Goal: Find specific page/section: Find specific page/section

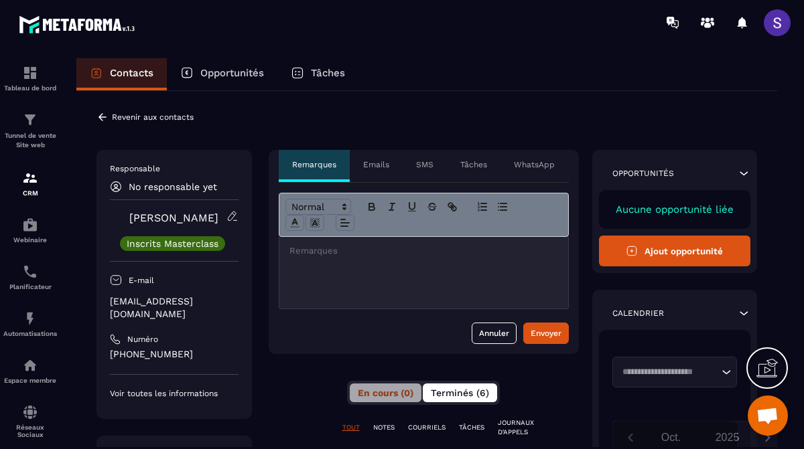
click at [452, 391] on span "Terminés (6)" at bounding box center [460, 393] width 58 height 11
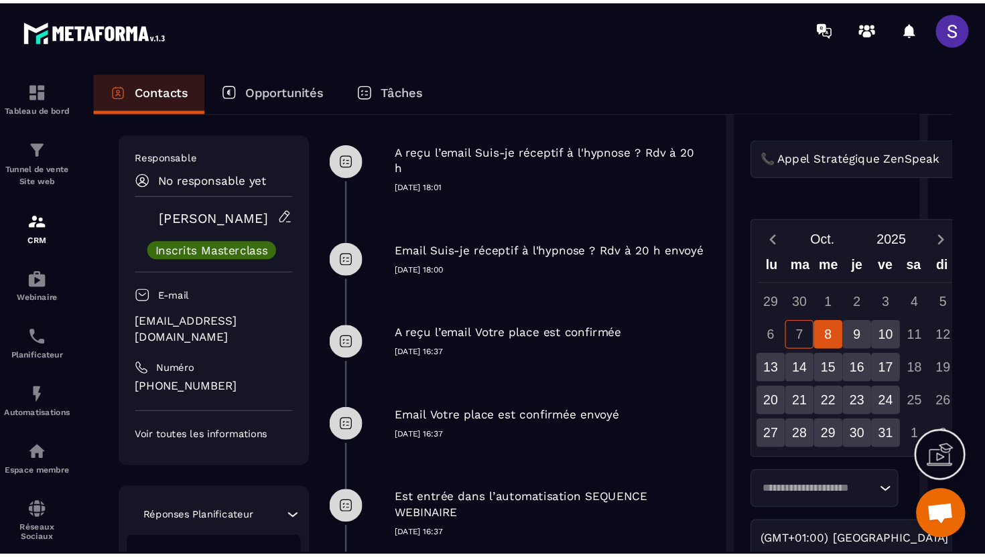
scroll to position [364, 0]
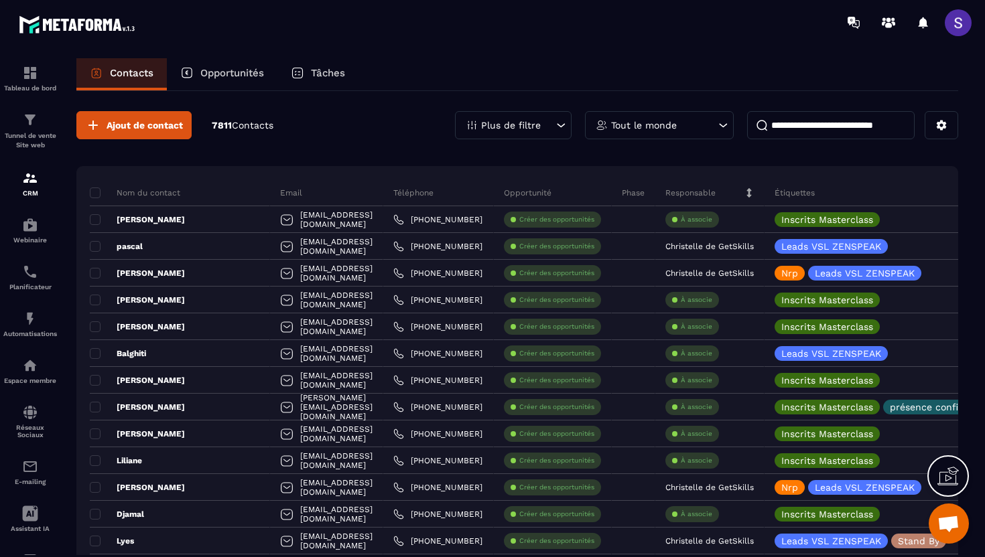
click at [561, 118] on div "Plus de filtre" at bounding box center [513, 125] width 117 height 28
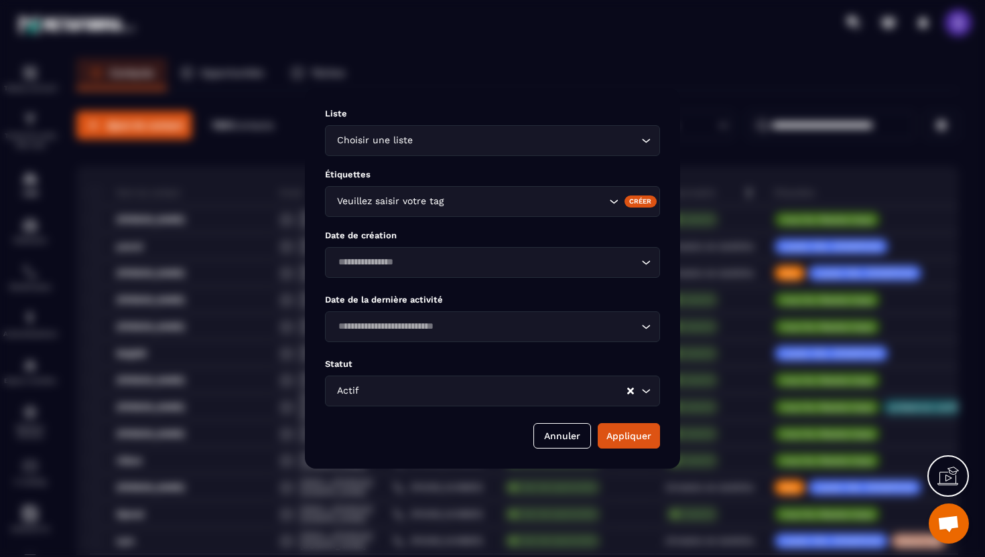
click at [427, 194] on div "Veuillez saisir votre tag" at bounding box center [469, 201] width 275 height 15
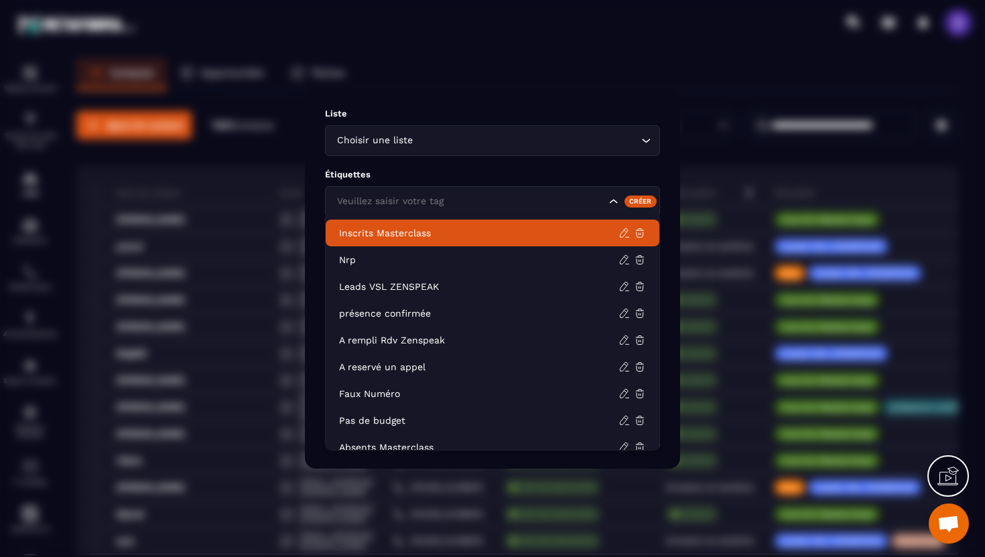
click at [399, 242] on li "Inscrits Masterclass" at bounding box center [493, 233] width 334 height 27
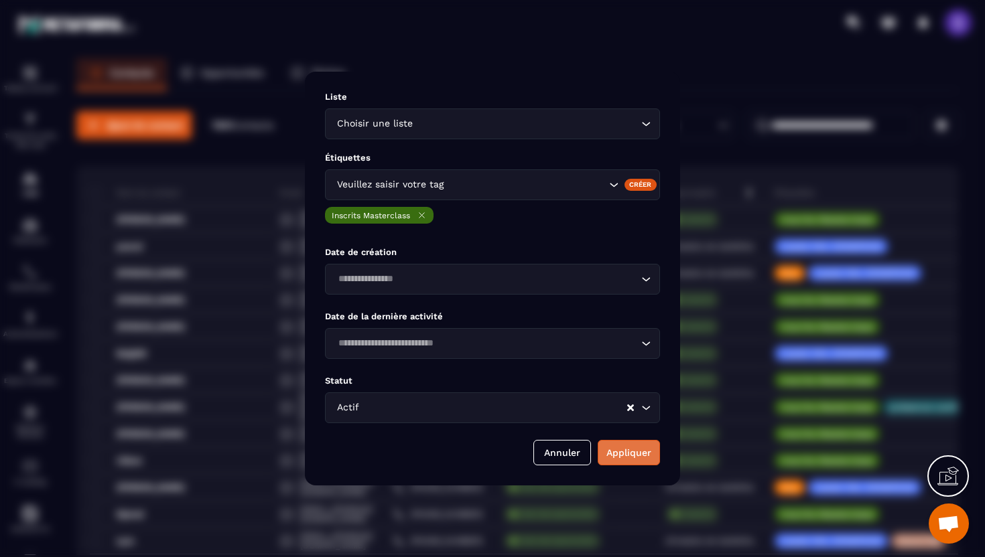
click at [634, 449] on button "Appliquer" at bounding box center [629, 452] width 62 height 25
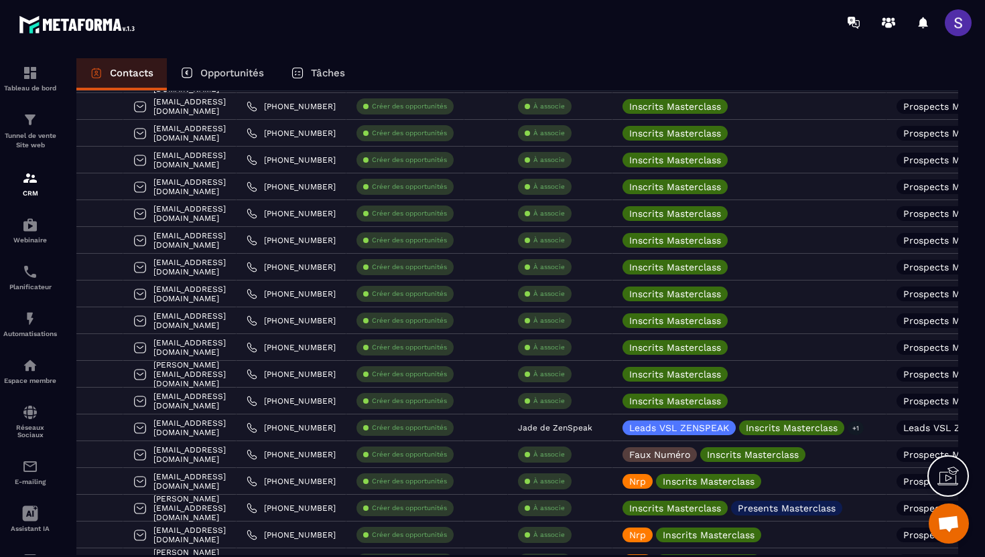
scroll to position [0, 146]
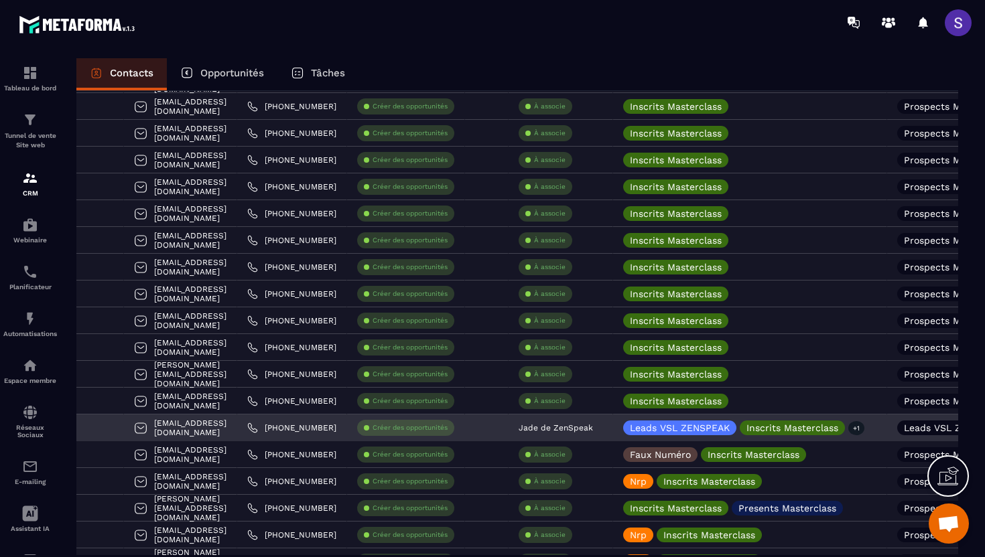
click at [144, 425] on div "[EMAIL_ADDRESS][DOMAIN_NAME]" at bounding box center [180, 428] width 113 height 27
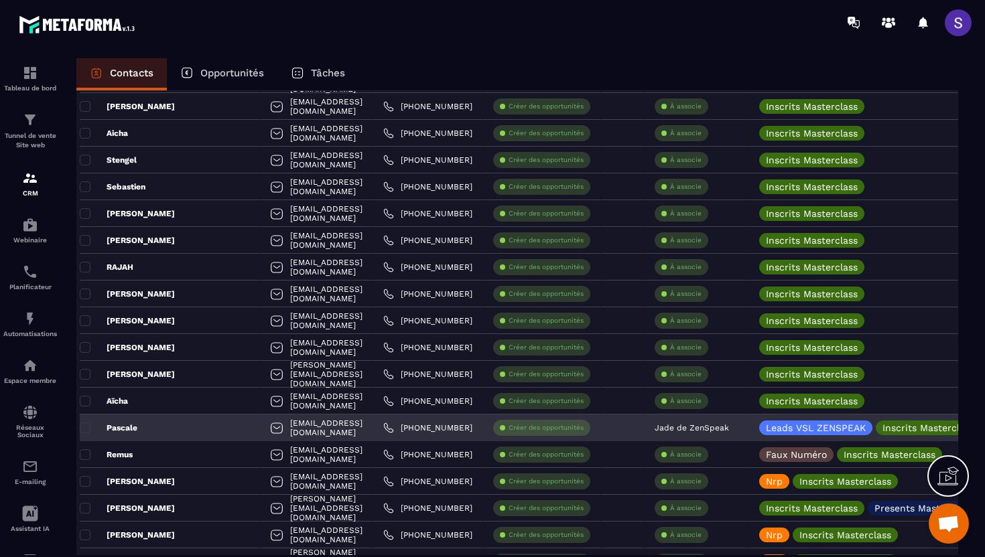
scroll to position [0, 0]
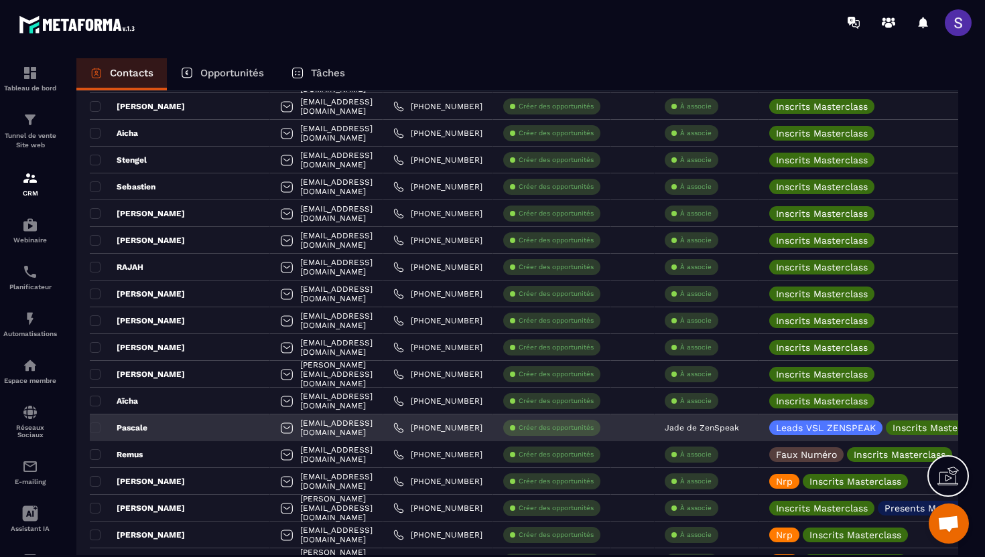
click at [139, 430] on p "Pascale" at bounding box center [119, 428] width 58 height 11
